Goal: Information Seeking & Learning: Learn about a topic

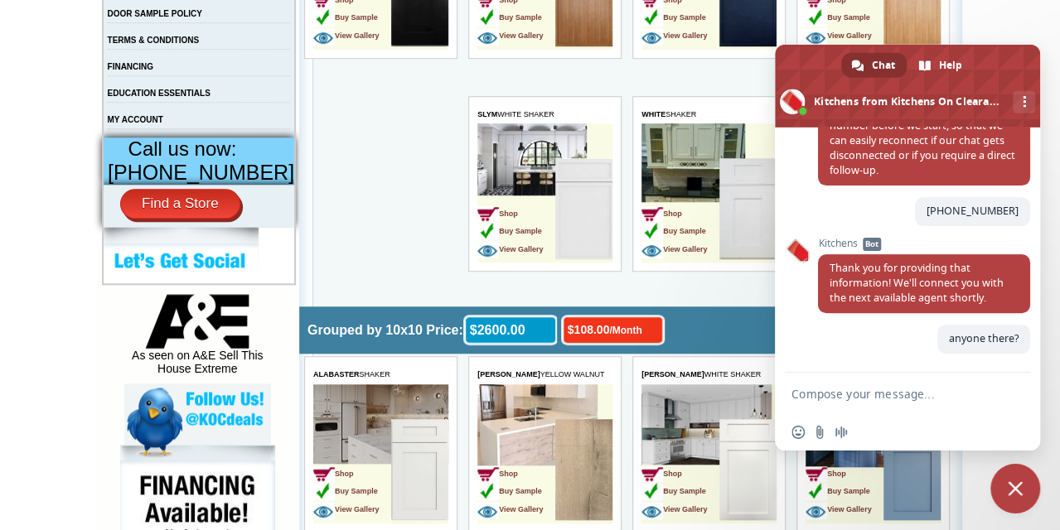
scroll to position [610, 0]
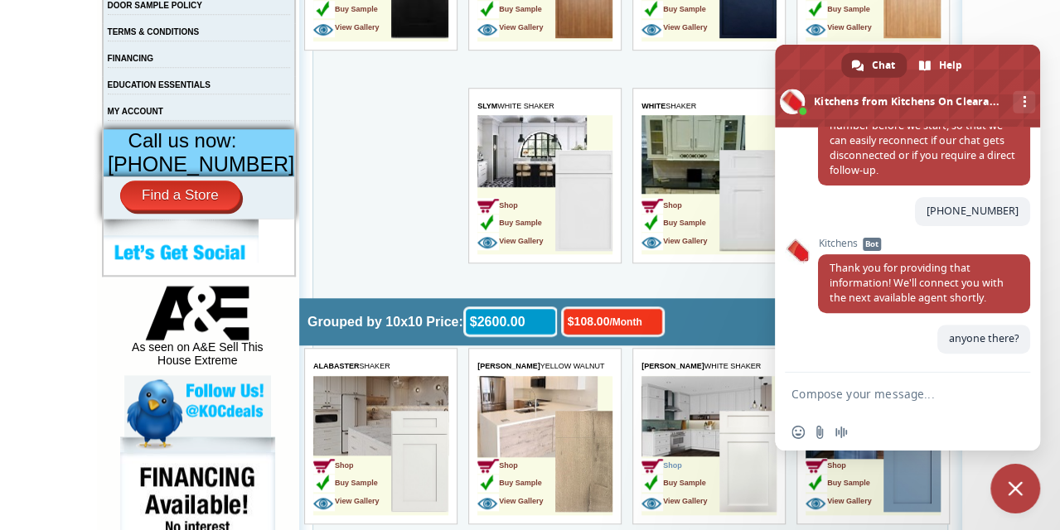
click at [656, 461] on img at bounding box center [653, 466] width 22 height 16
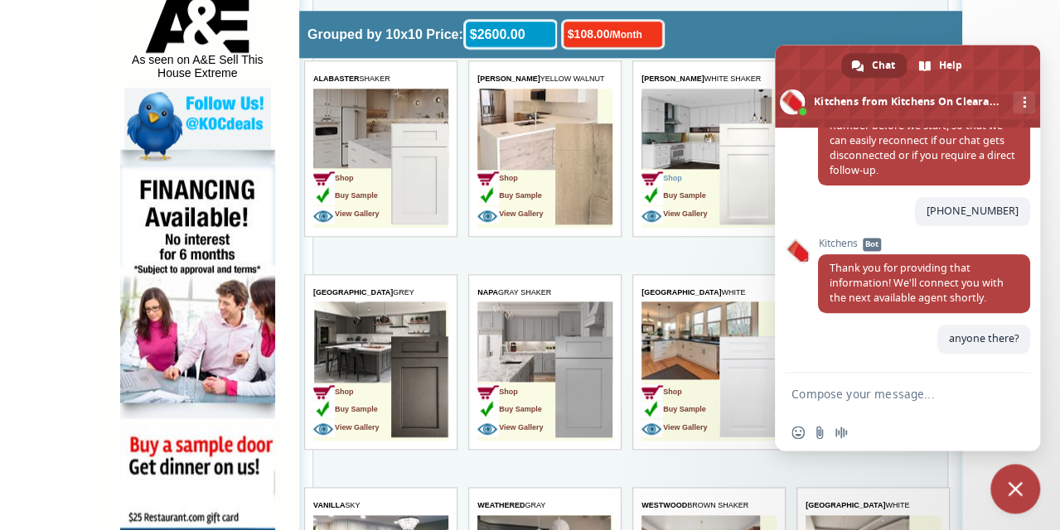
scroll to position [903, 0]
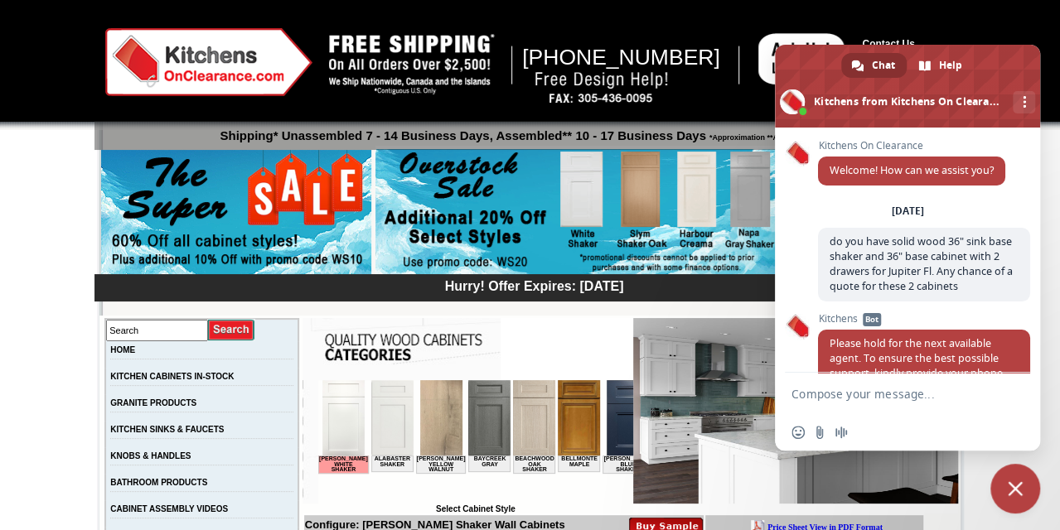
scroll to position [263, 0]
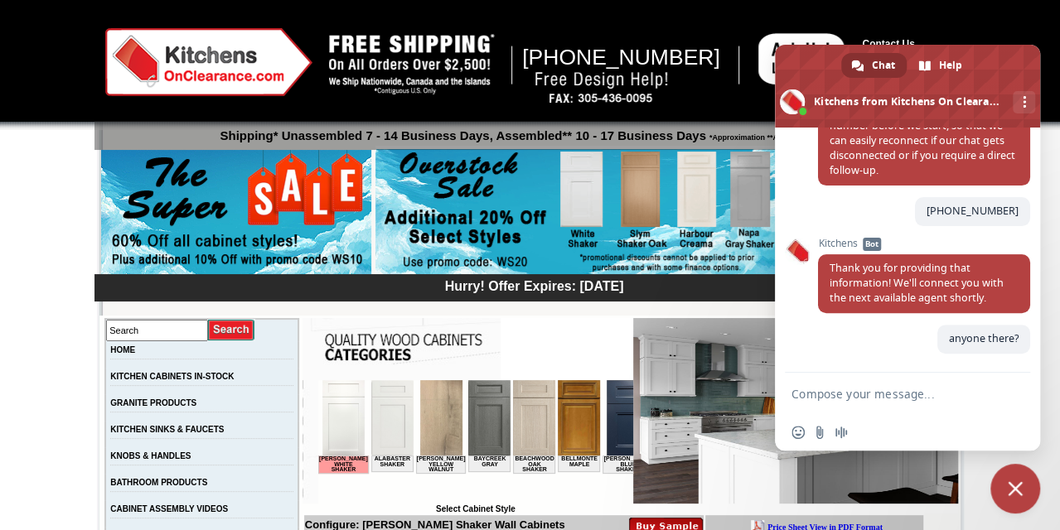
click at [535, 488] on html "[PERSON_NAME] Shaker Alabaster Shaker [PERSON_NAME] Yellow Walnut Baycreek Gray…" at bounding box center [474, 442] width 315 height 124
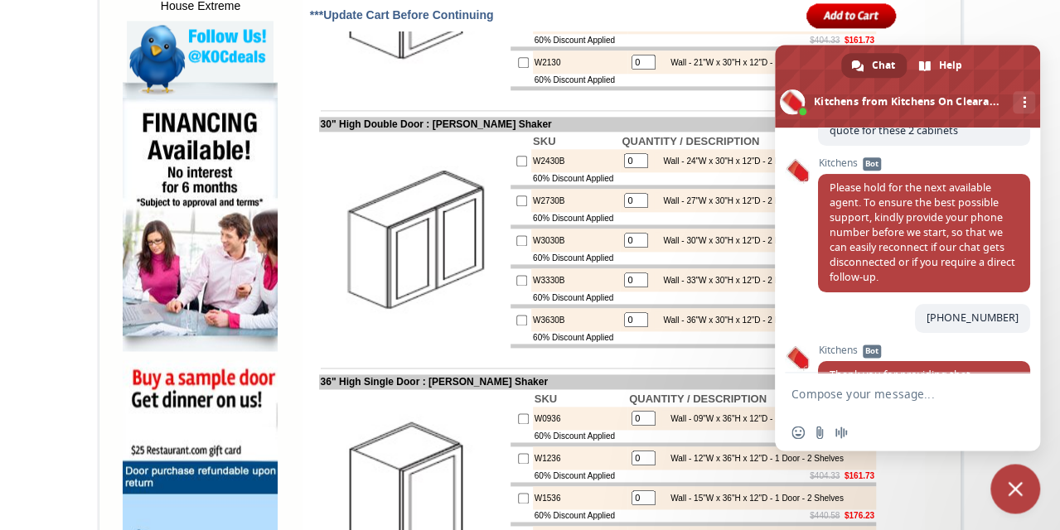
scroll to position [966, 0]
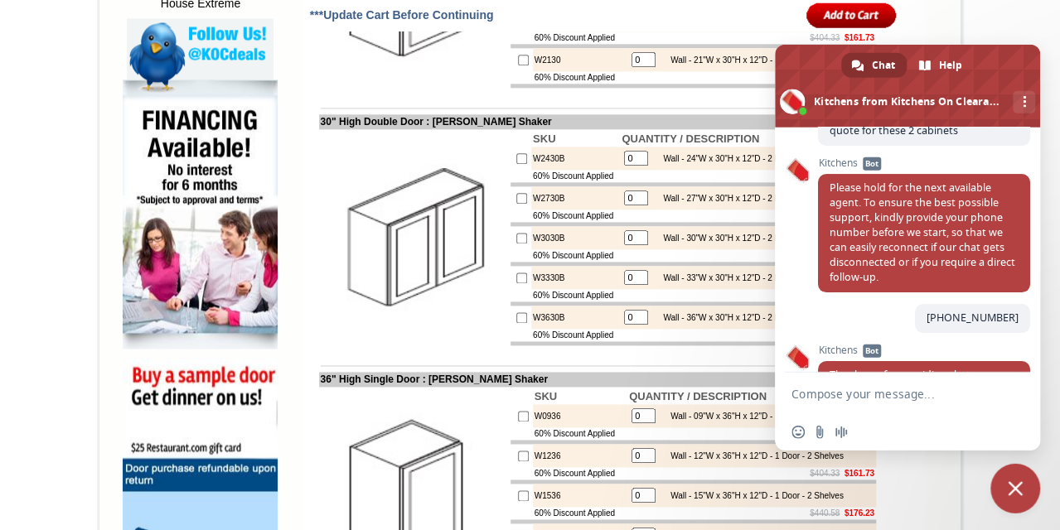
click at [1005, 486] on span "Close chat" at bounding box center [1016, 489] width 50 height 50
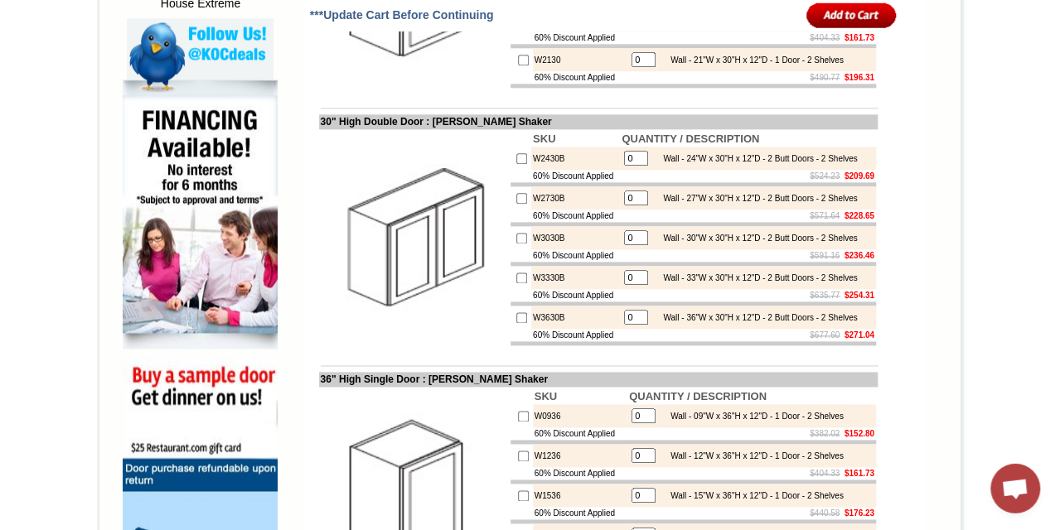
scroll to position [967, 0]
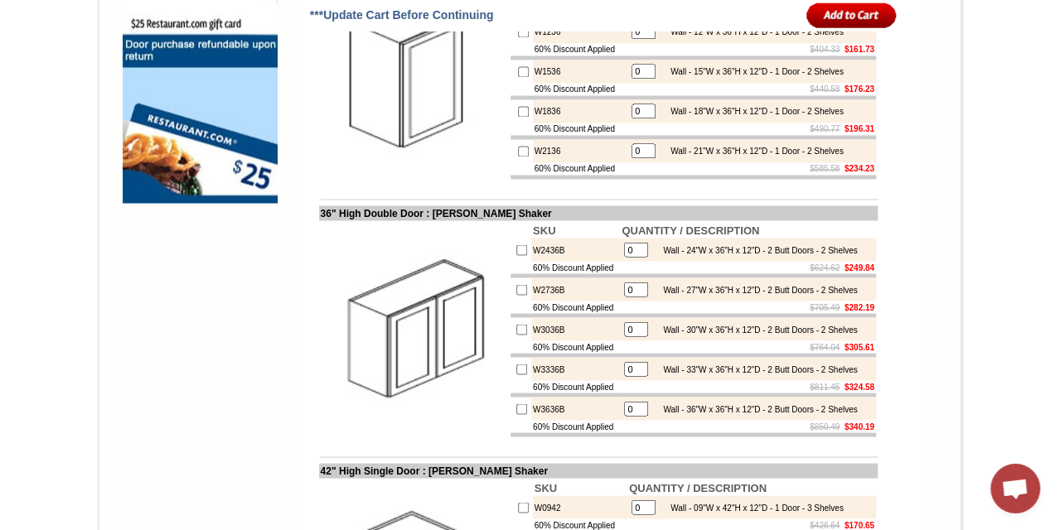
scroll to position [1393, 0]
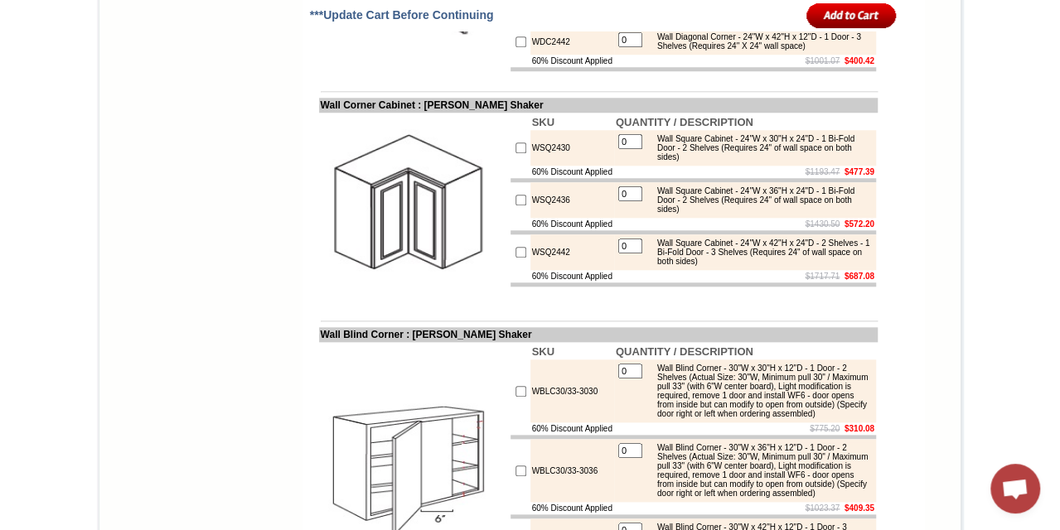
scroll to position [3886, 0]
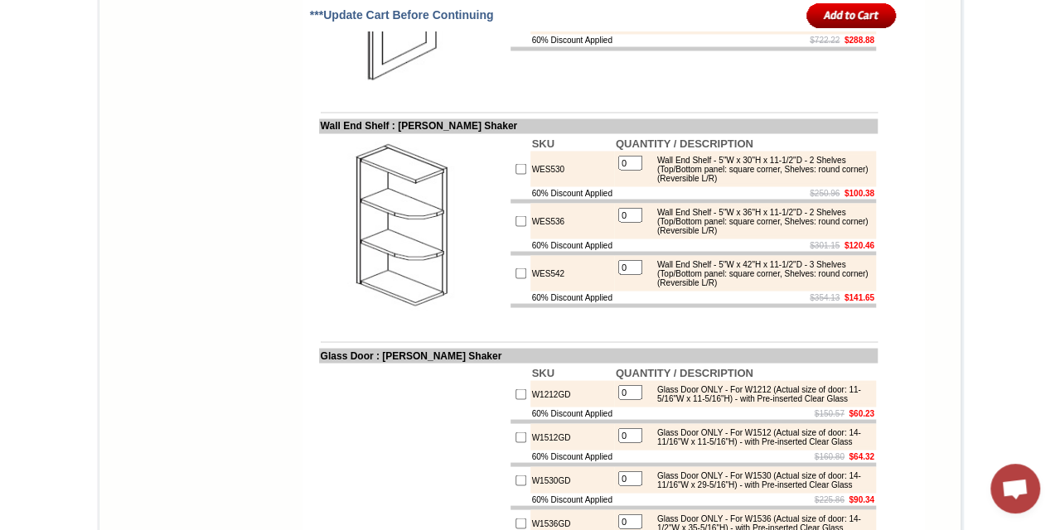
scroll to position [4622, 0]
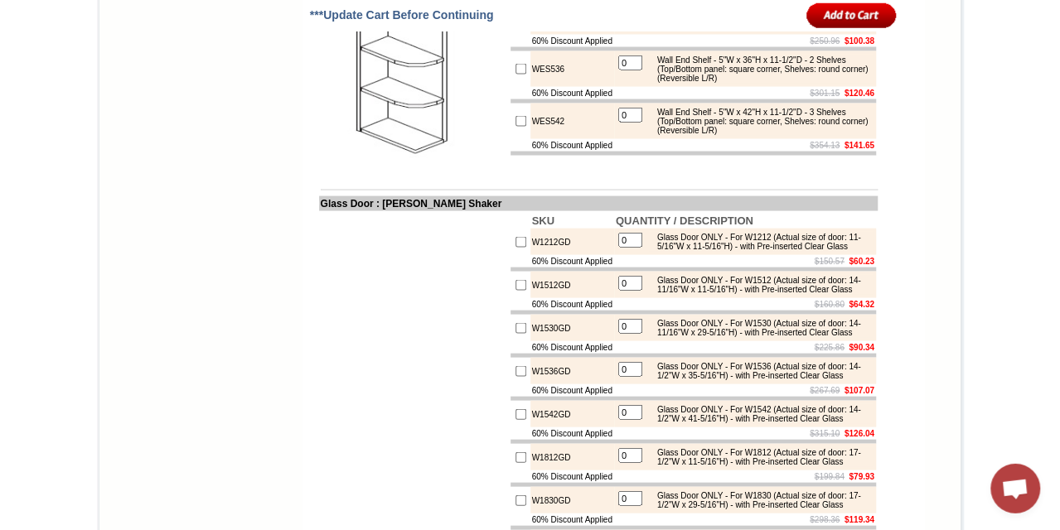
scroll to position [4711, 0]
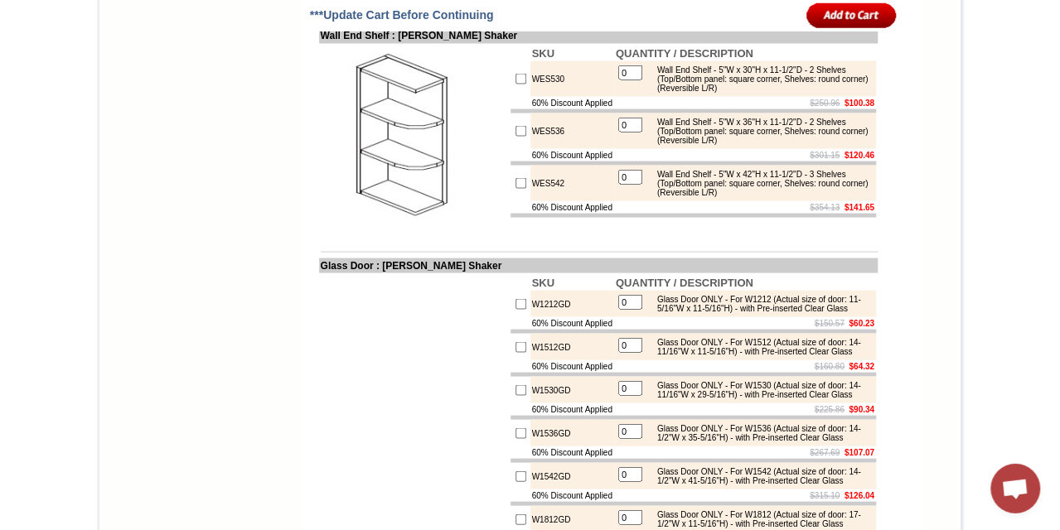
click at [582, 44] on td "Wall End Shelf : Ashton White Shaker" at bounding box center [598, 36] width 559 height 15
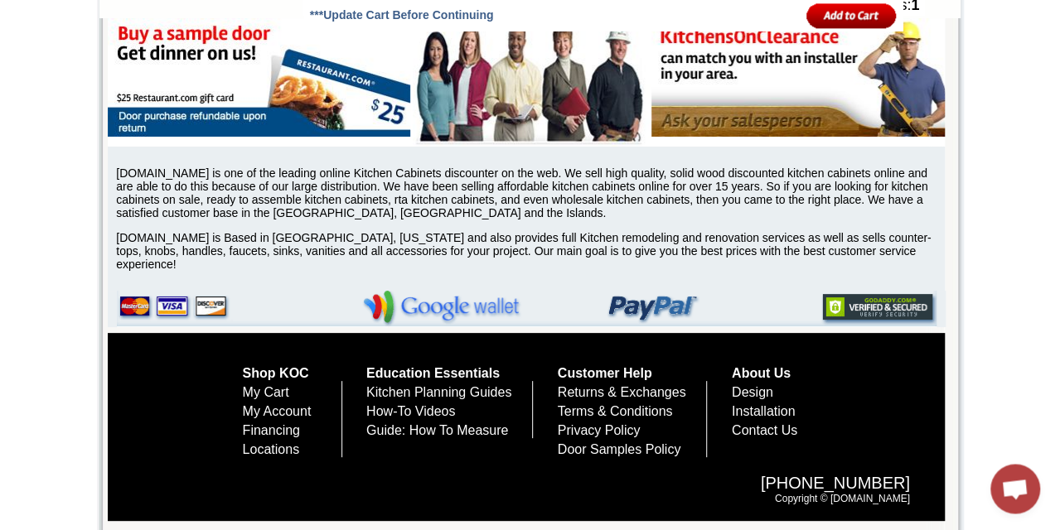
scroll to position [6421, 0]
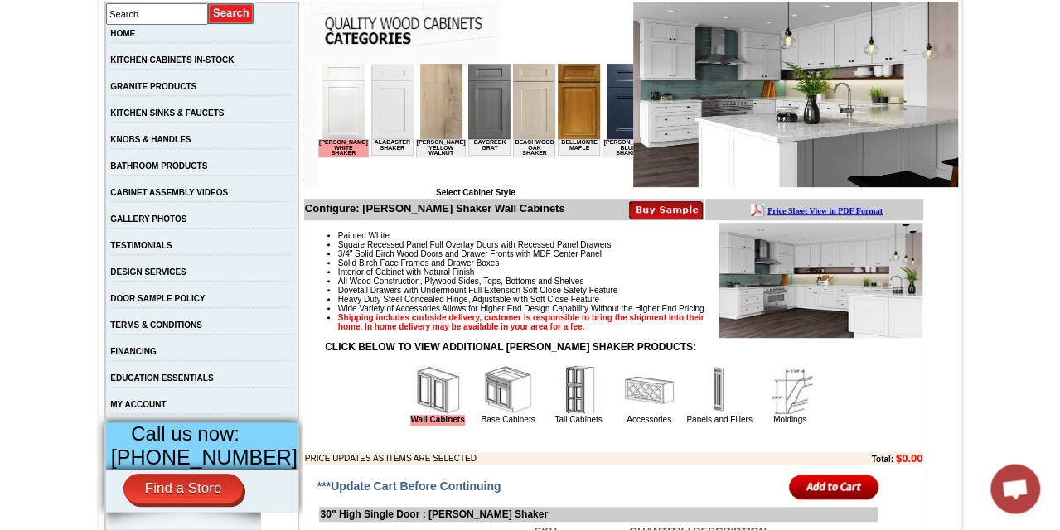
scroll to position [320, 0]
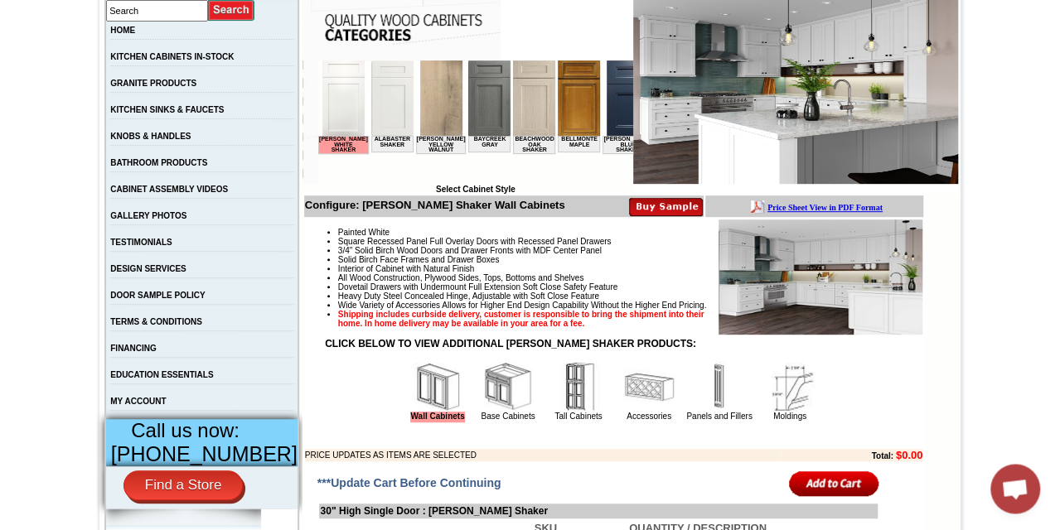
click at [492, 402] on img at bounding box center [508, 387] width 50 height 50
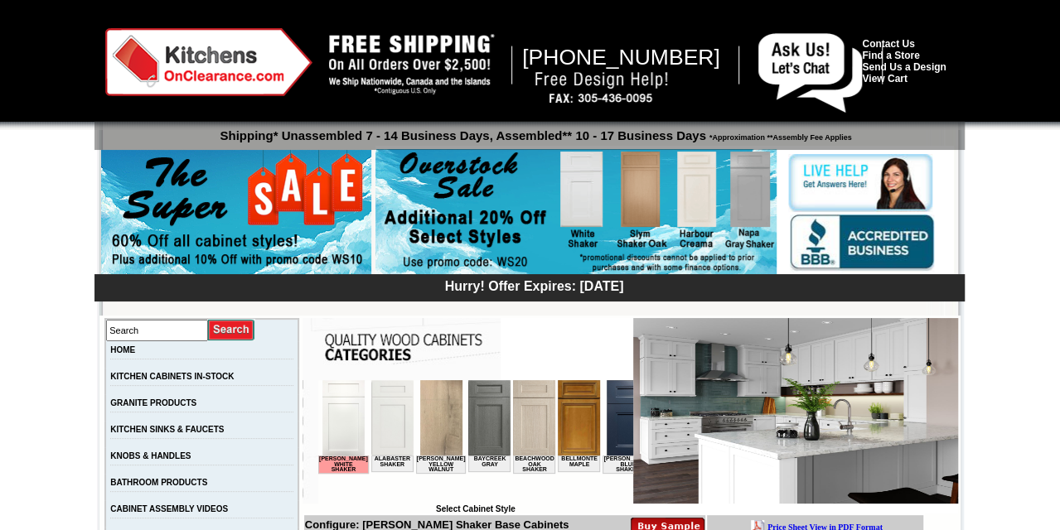
click at [571, 364] on td at bounding box center [468, 349] width 331 height 62
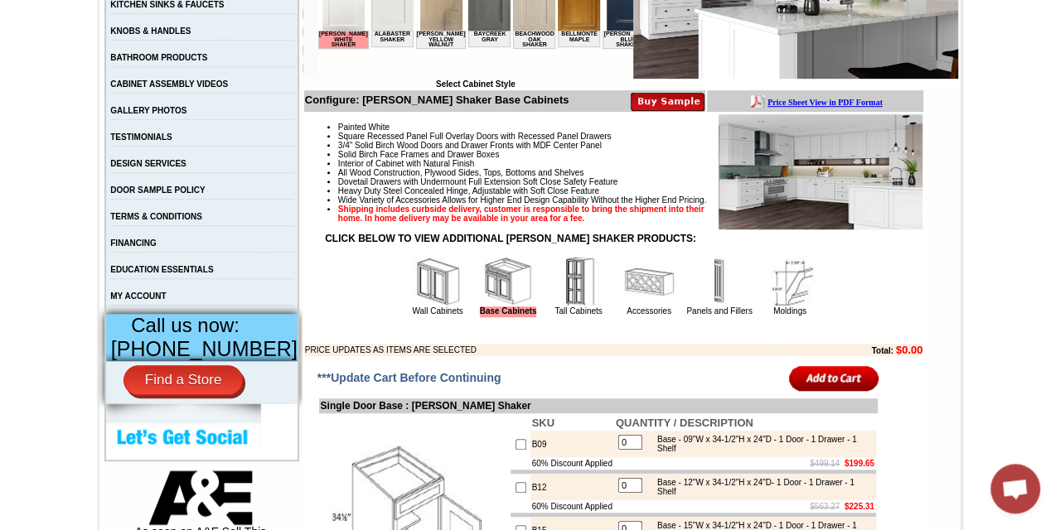
scroll to position [427, 0]
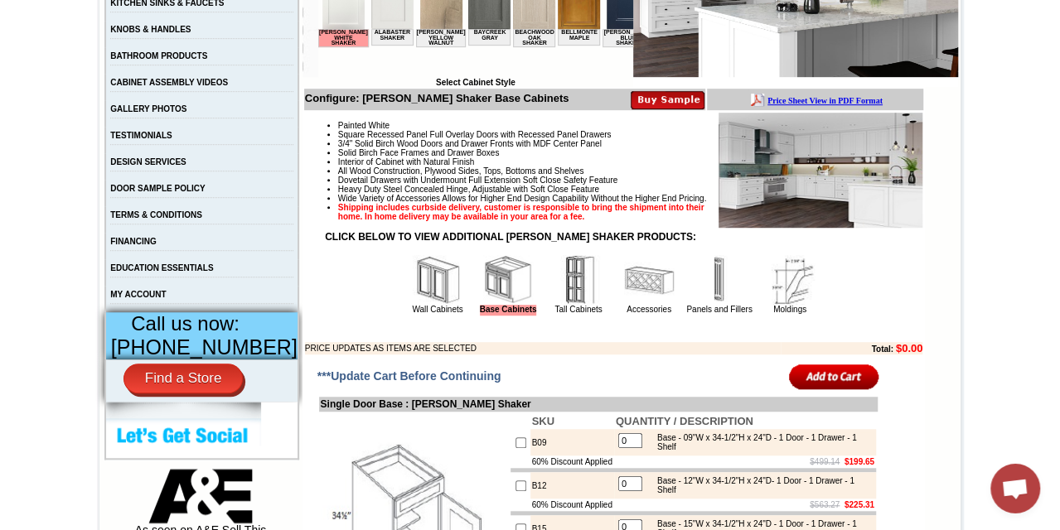
click at [618, 355] on td "PRICE UPDATES AS ITEMS ARE SELECTED" at bounding box center [543, 348] width 476 height 12
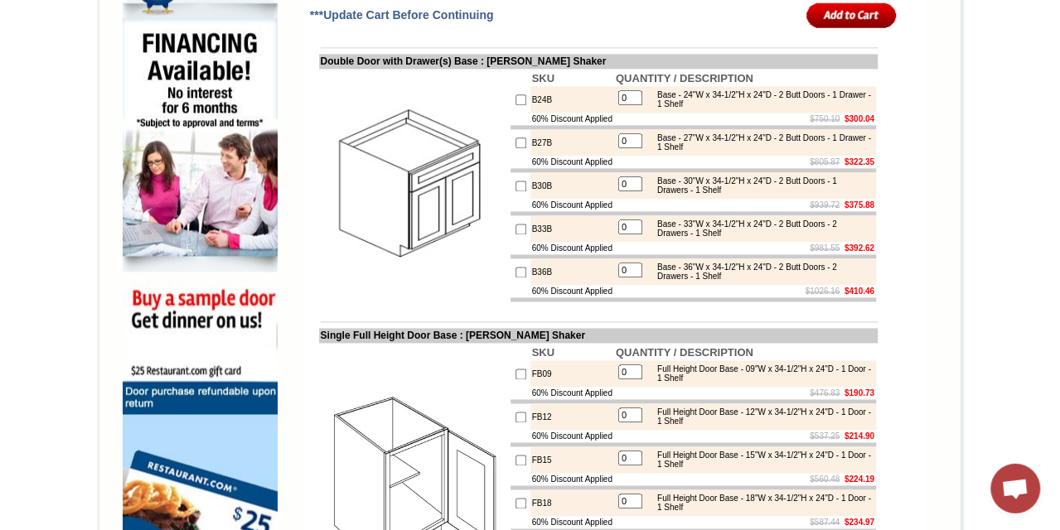
scroll to position [1068, 0]
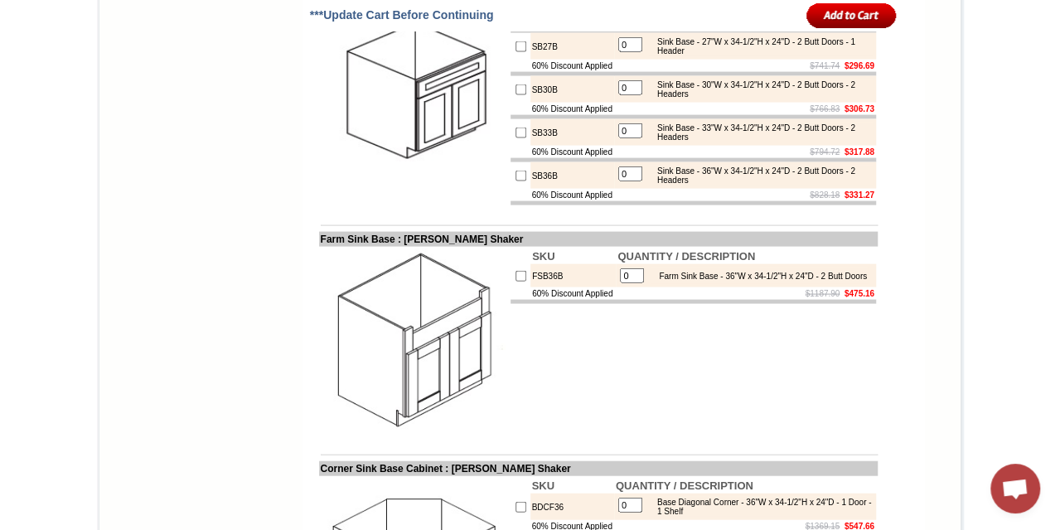
scroll to position [1734, 0]
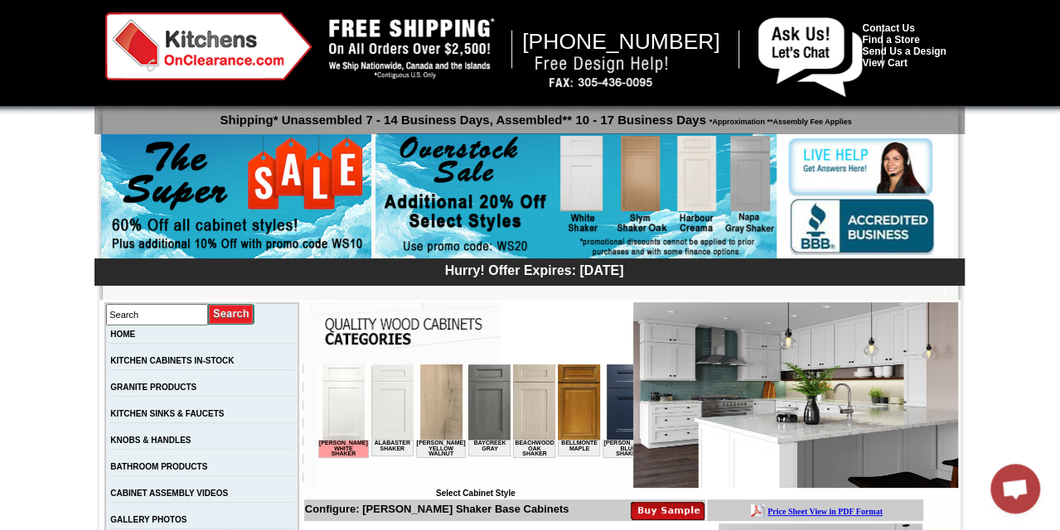
scroll to position [0, 0]
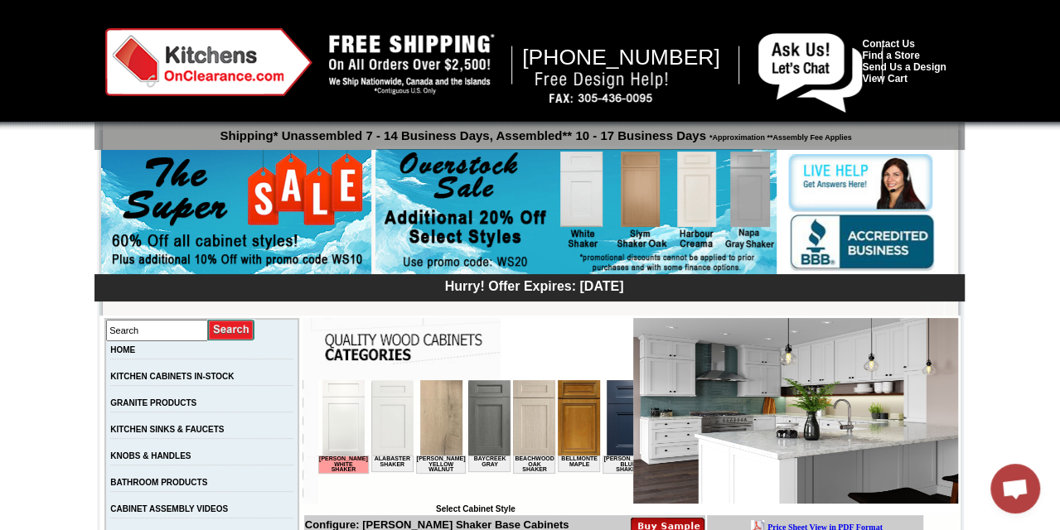
click at [695, 294] on div "Hurry! Offer Expires: [DATE]" at bounding box center [534, 285] width 862 height 17
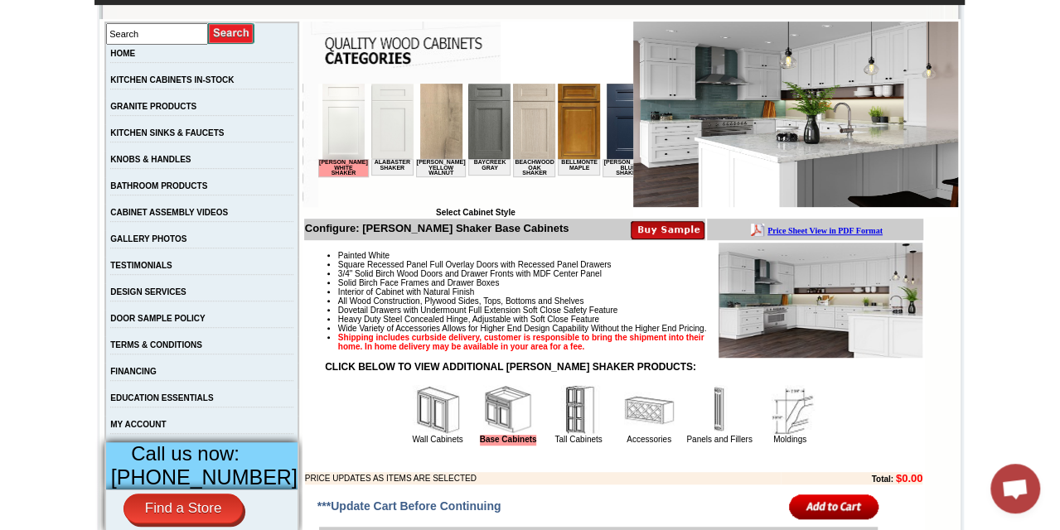
scroll to position [297, 0]
click at [557, 105] on img at bounding box center [578, 120] width 42 height 75
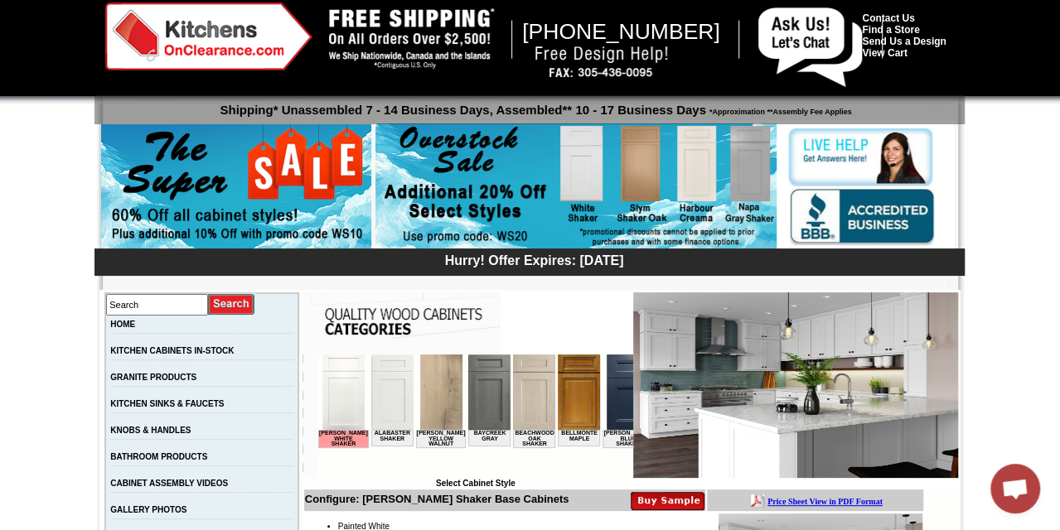
scroll to position [18, 0]
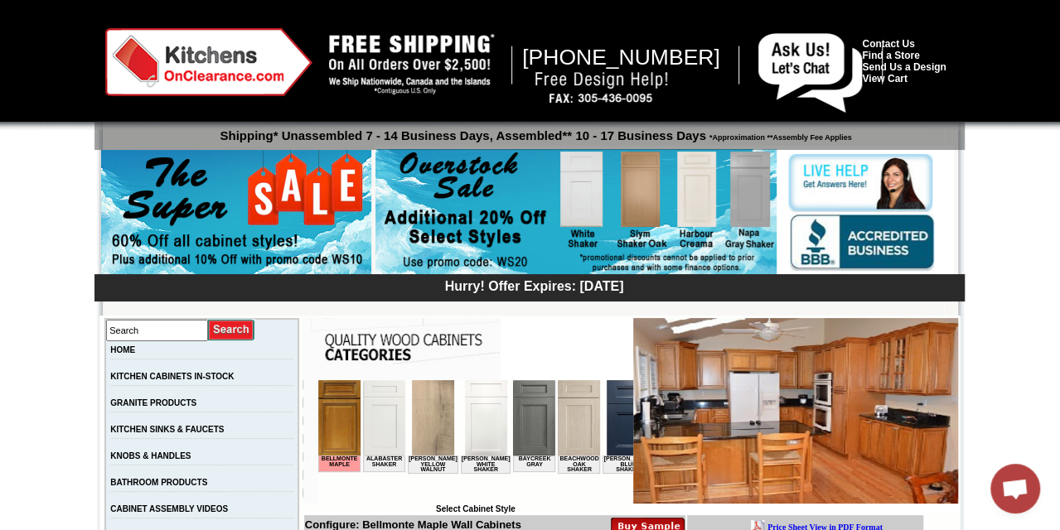
scroll to position [156, 0]
click at [551, 70] on img at bounding box center [601, 87] width 150 height 37
click at [878, 70] on link "Send Us a Design" at bounding box center [904, 67] width 84 height 12
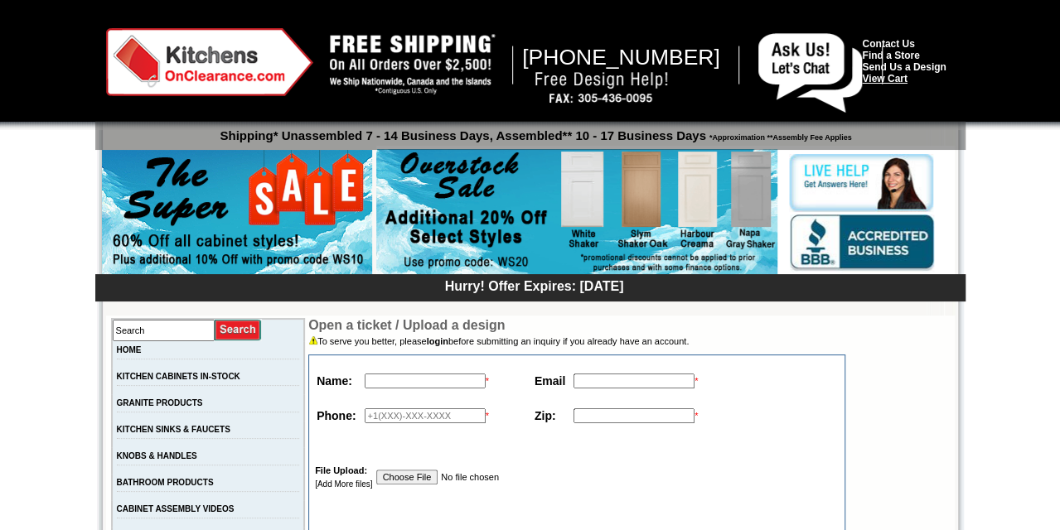
click at [898, 82] on link "View Cart" at bounding box center [884, 79] width 45 height 12
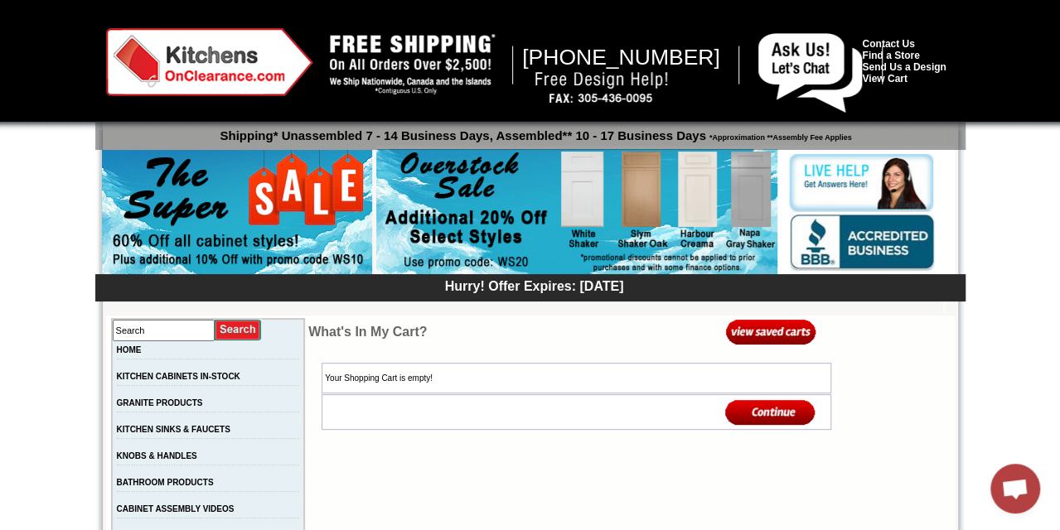
scroll to position [156, 0]
click at [264, 59] on img at bounding box center [209, 62] width 207 height 68
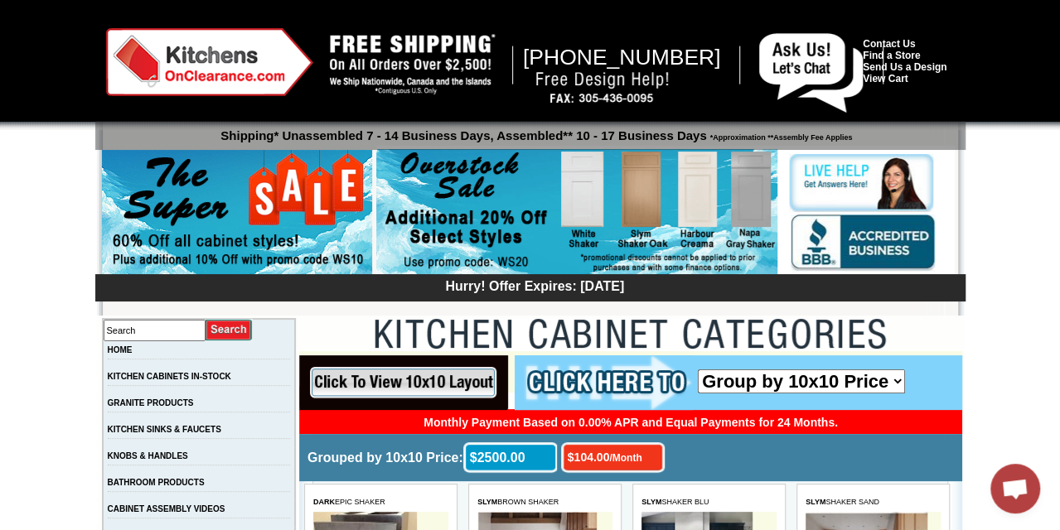
click at [647, 312] on div at bounding box center [530, 299] width 849 height 33
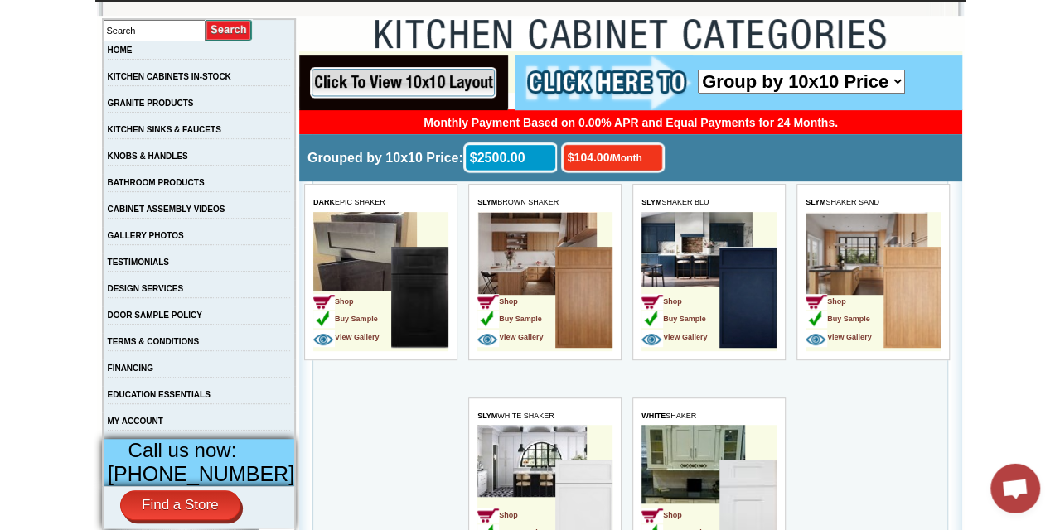
scroll to position [301, 0]
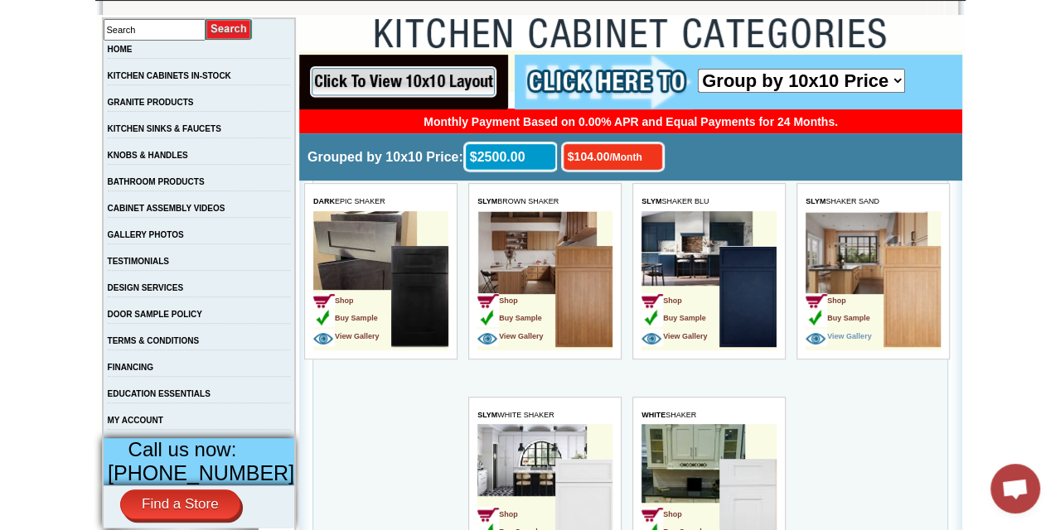
click at [826, 336] on img at bounding box center [817, 337] width 22 height 17
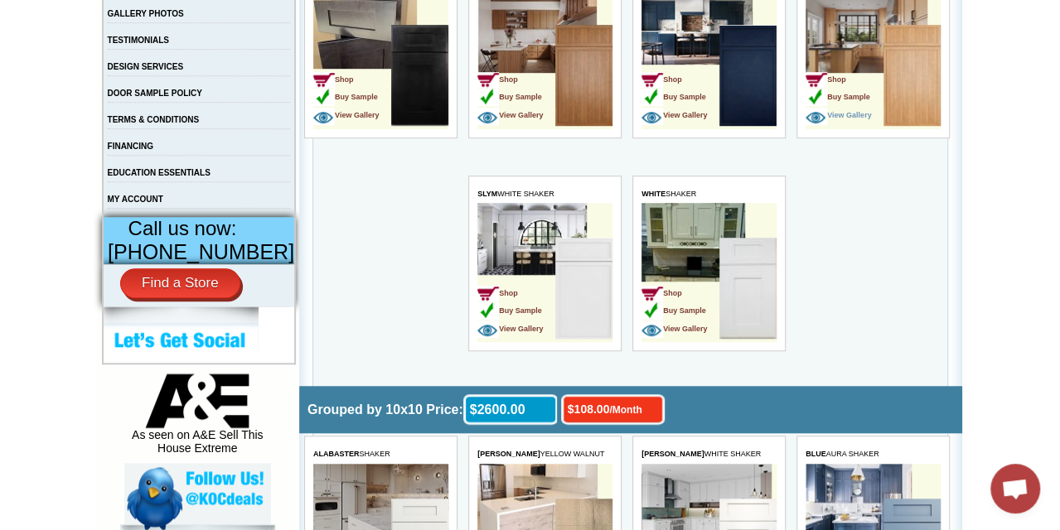
scroll to position [529, 0]
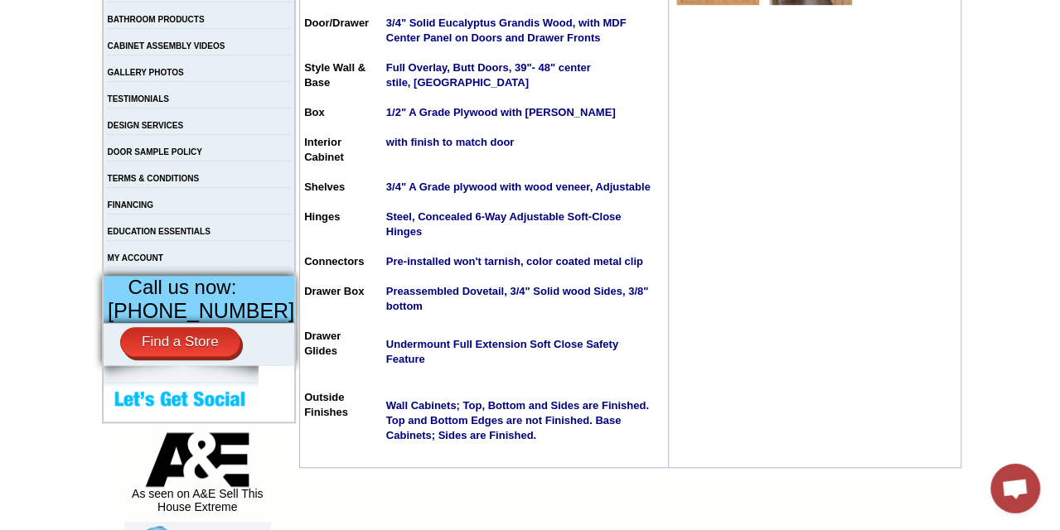
scroll to position [464, 0]
click at [245, 44] on td "CABINET ASSEMBLY VIDEOS" at bounding box center [199, 49] width 193 height 27
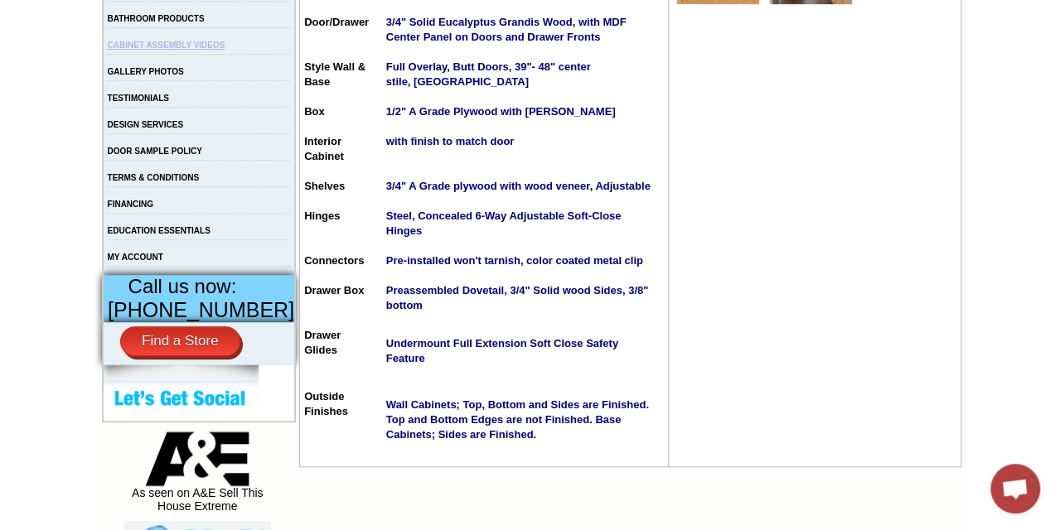
click at [196, 46] on link "CABINET ASSEMBLY VIDEOS" at bounding box center [167, 45] width 118 height 9
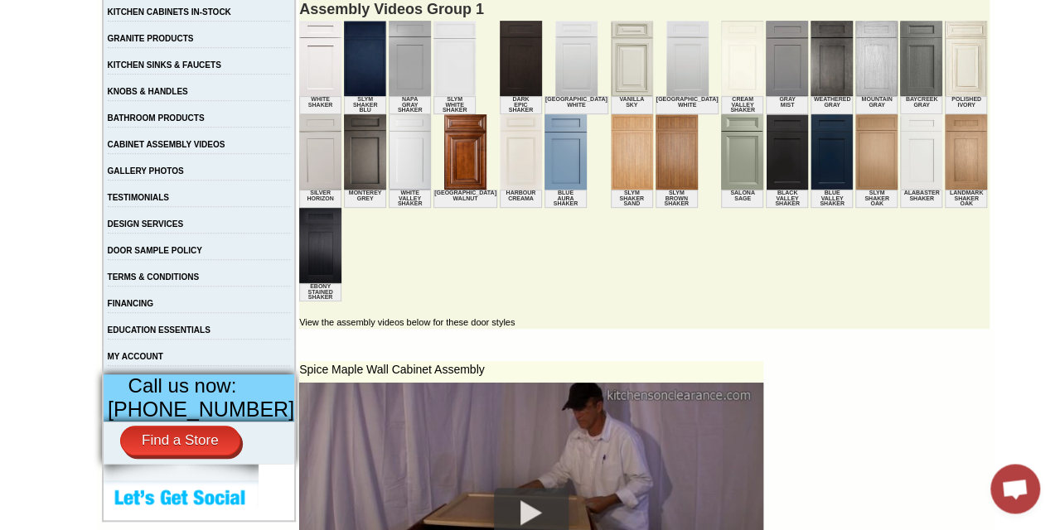
scroll to position [363, 0]
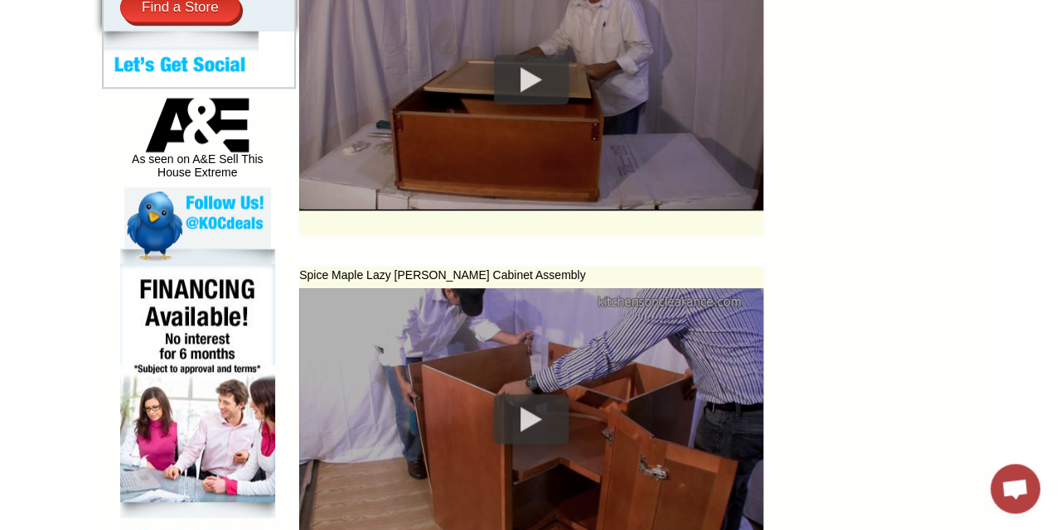
scroll to position [799, 0]
click at [500, 87] on div at bounding box center [531, 79] width 75 height 50
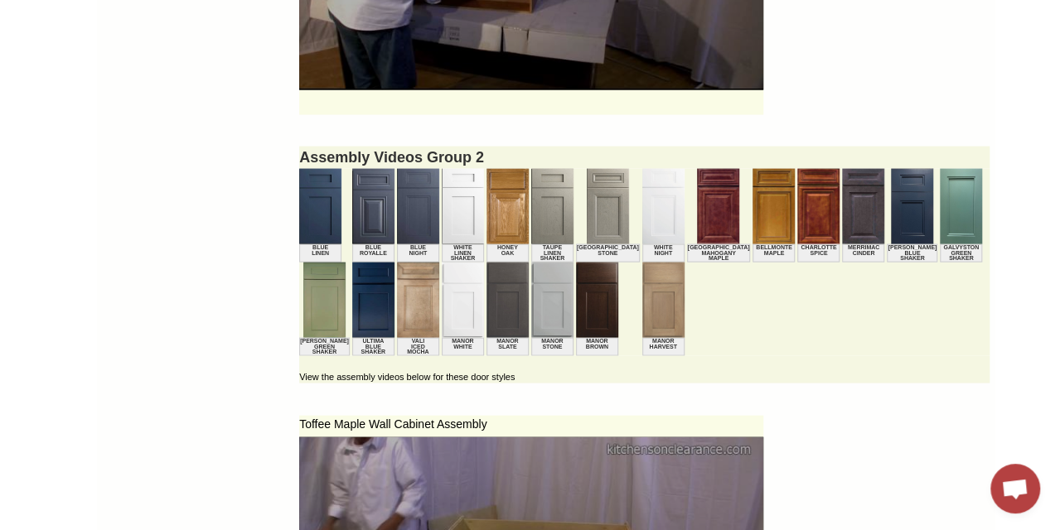
scroll to position [1788, 0]
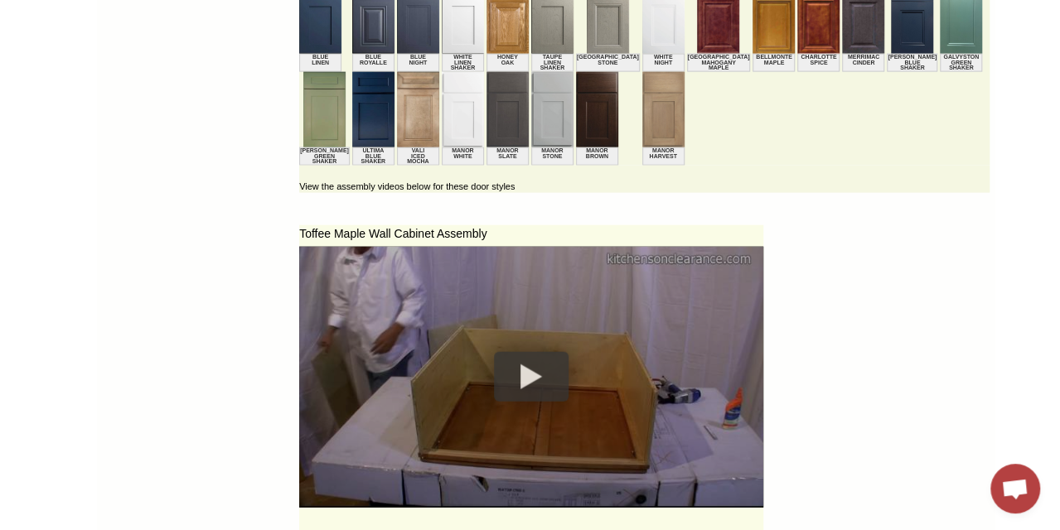
click at [667, 184] on div "View the assembly videos below for these door styles" at bounding box center [644, 179] width 690 height 27
click at [664, 272] on img at bounding box center [531, 376] width 464 height 348
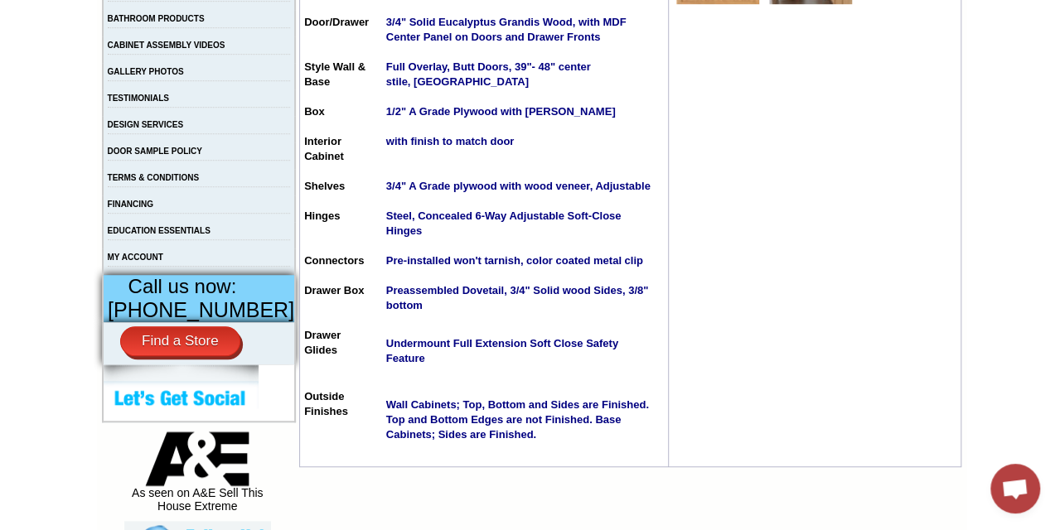
scroll to position [156, 0]
click at [669, 171] on td at bounding box center [815, 190] width 292 height 553
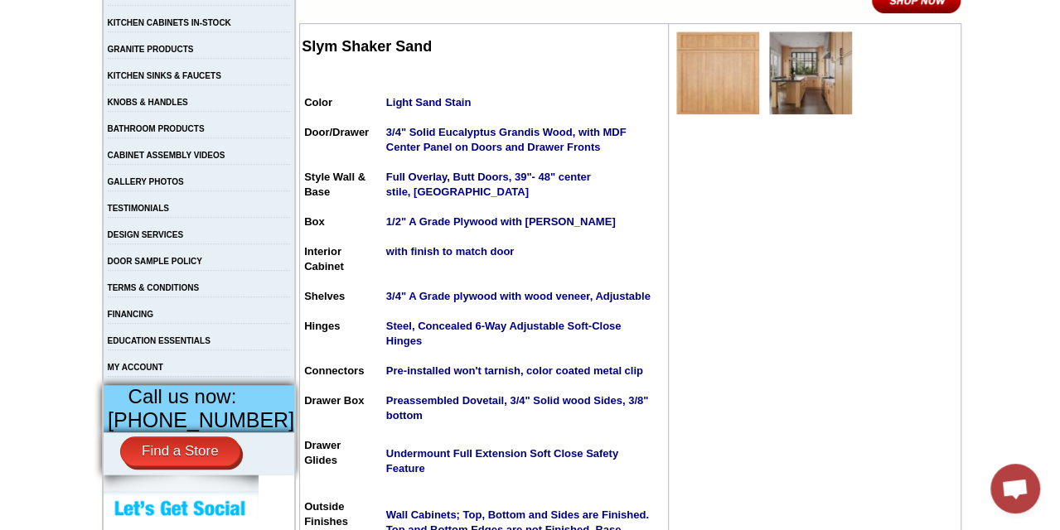
scroll to position [332, 0]
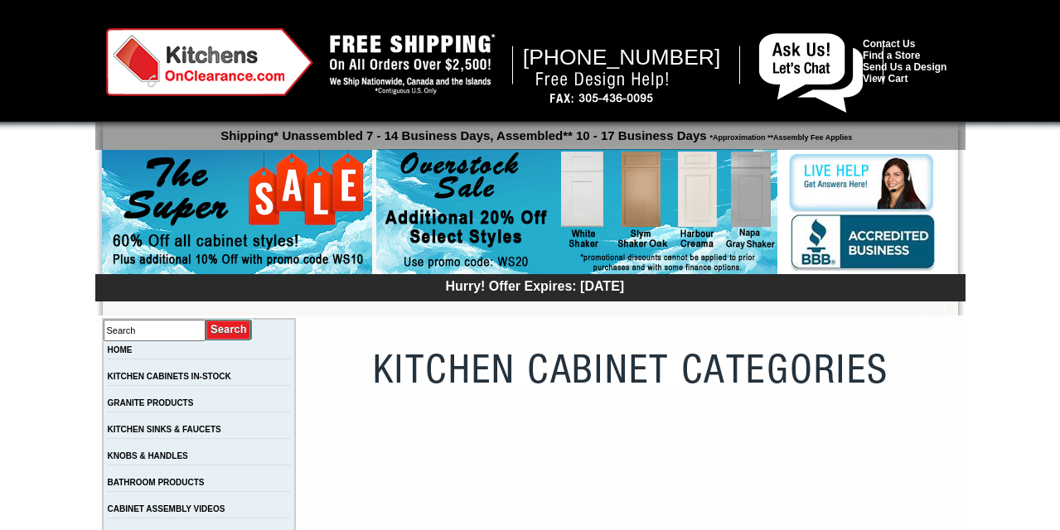
scroll to position [529, 0]
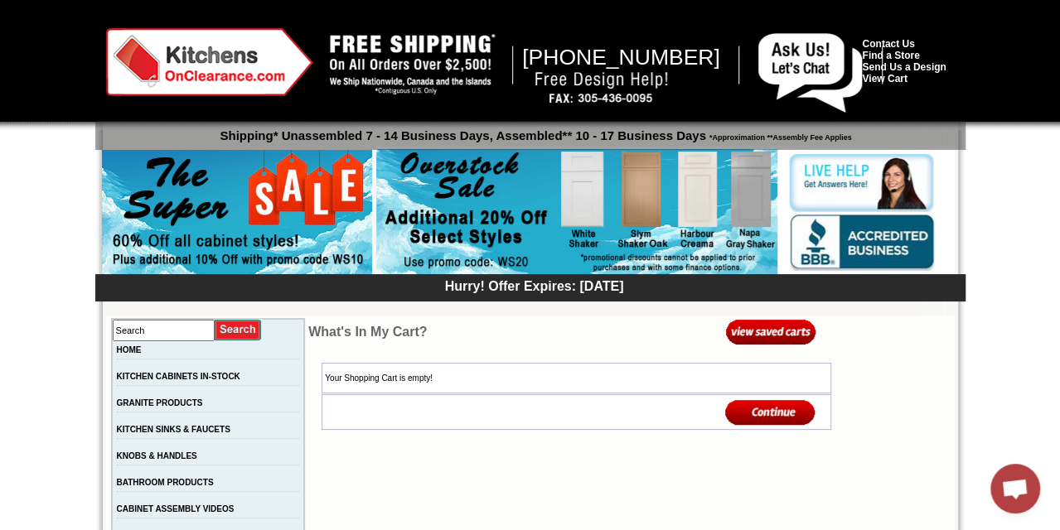
scroll to position [156, 0]
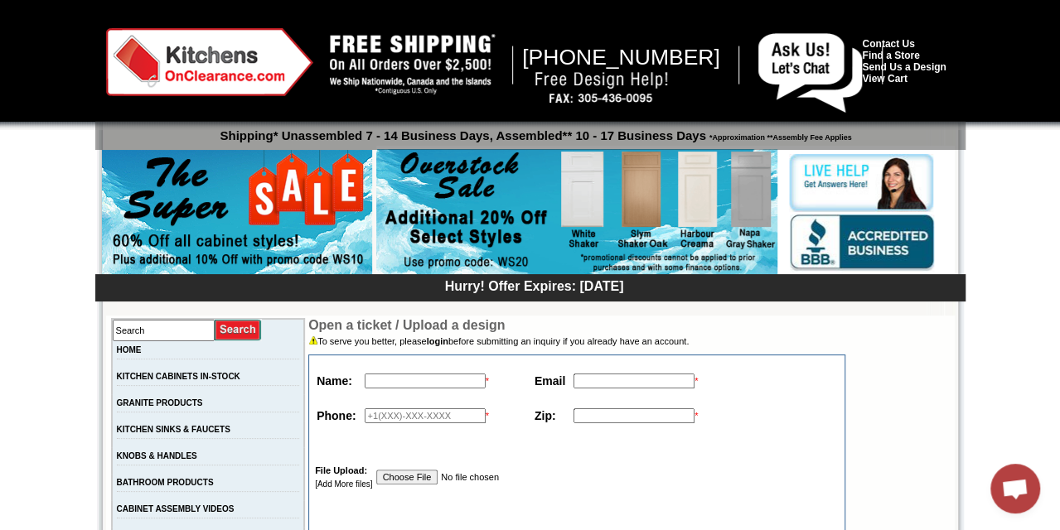
scroll to position [156, 0]
click at [889, 54] on link "Find a Store" at bounding box center [890, 56] width 57 height 12
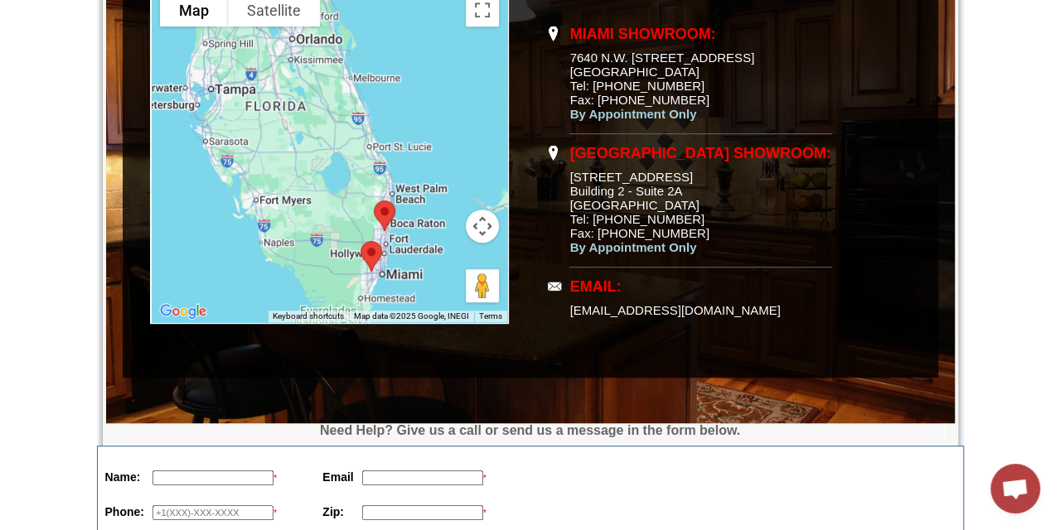
scroll to position [410, 0]
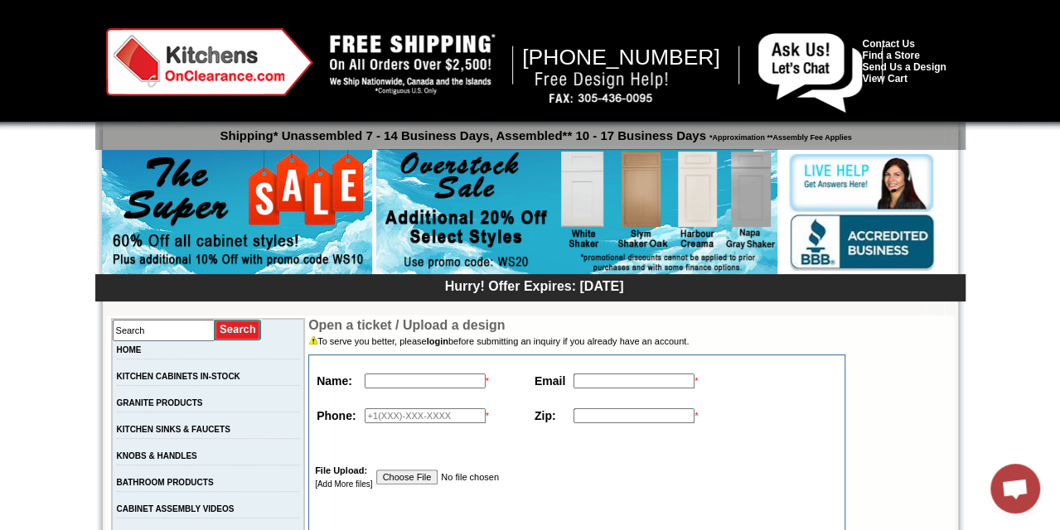
scroll to position [156, 0]
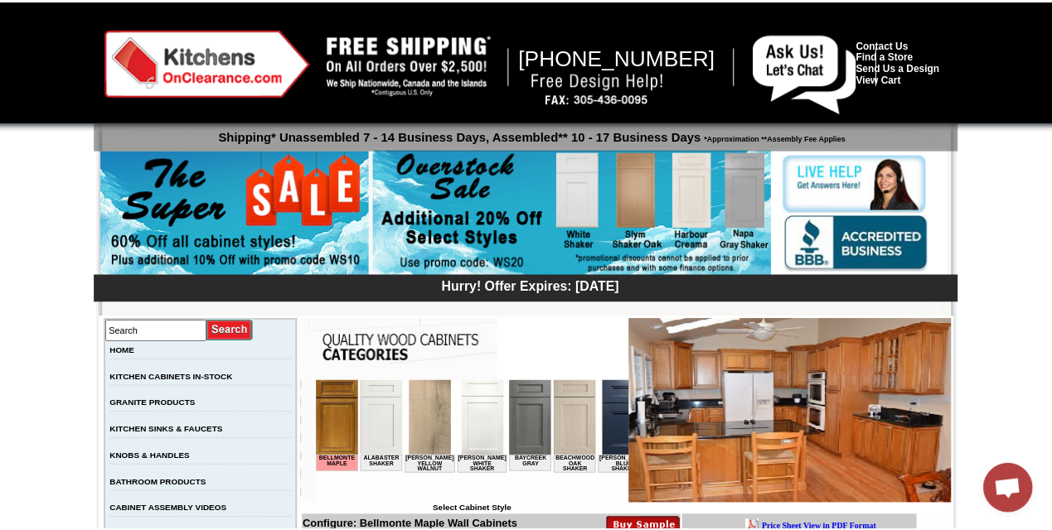
scroll to position [156, 0]
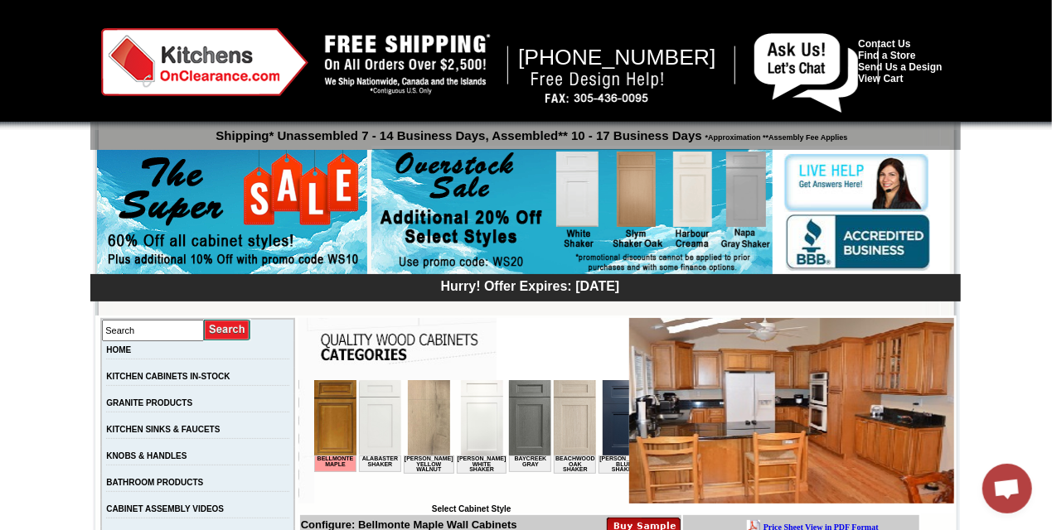
click at [223, 440] on td "KITCHEN SINKS & FAUCETS" at bounding box center [197, 434] width 193 height 27
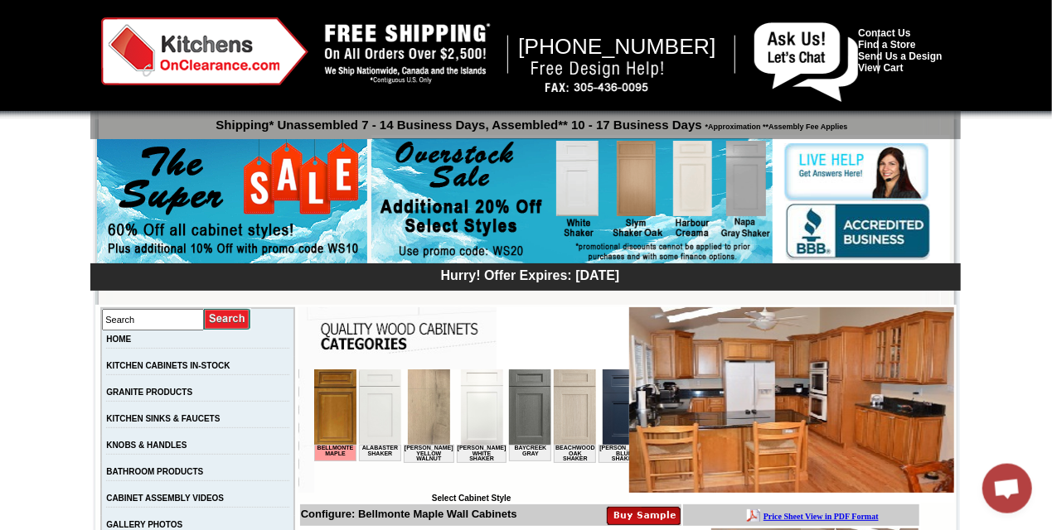
scroll to position [0, 0]
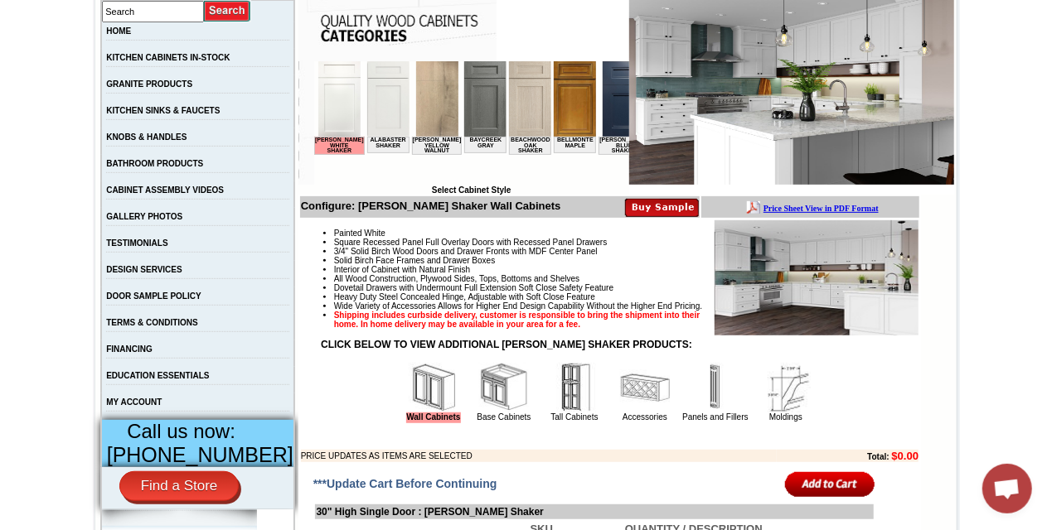
scroll to position [156, 0]
